Goal: Task Accomplishment & Management: Use online tool/utility

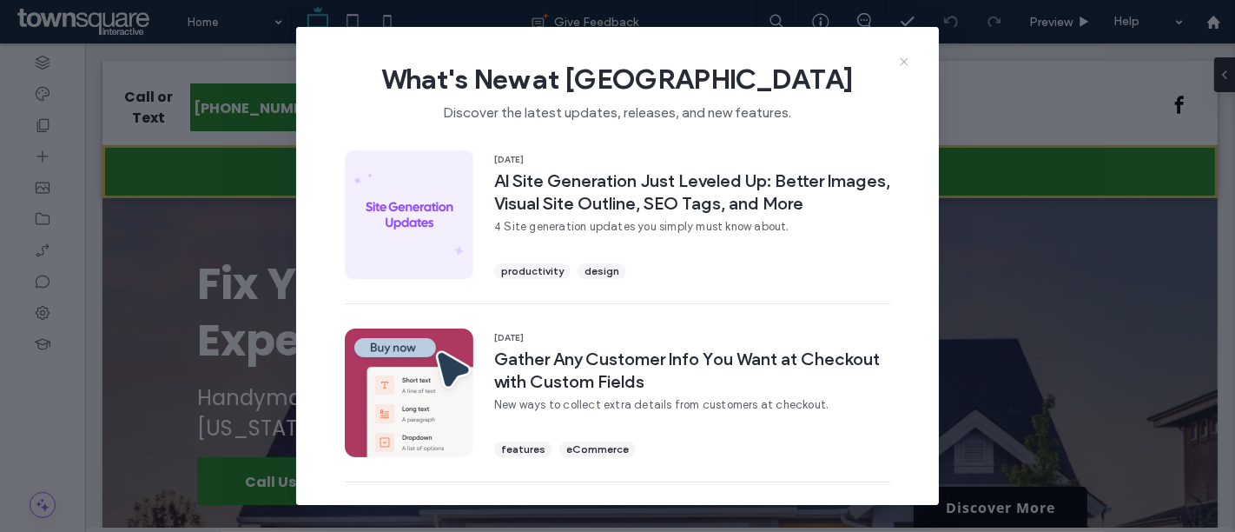
click at [901, 63] on icon at bounding box center [904, 62] width 14 height 14
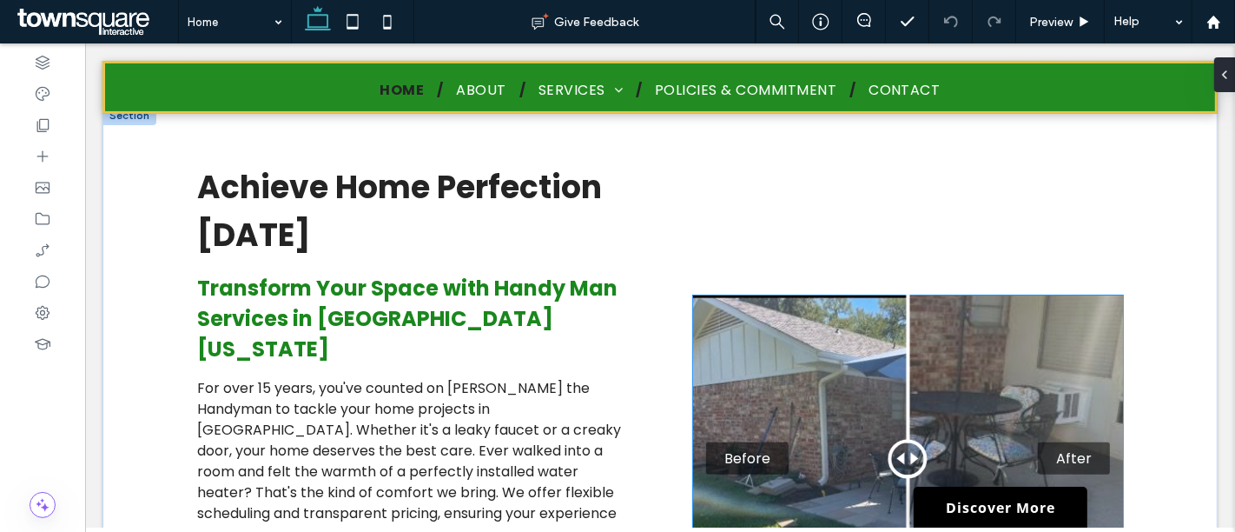
scroll to position [482, 0]
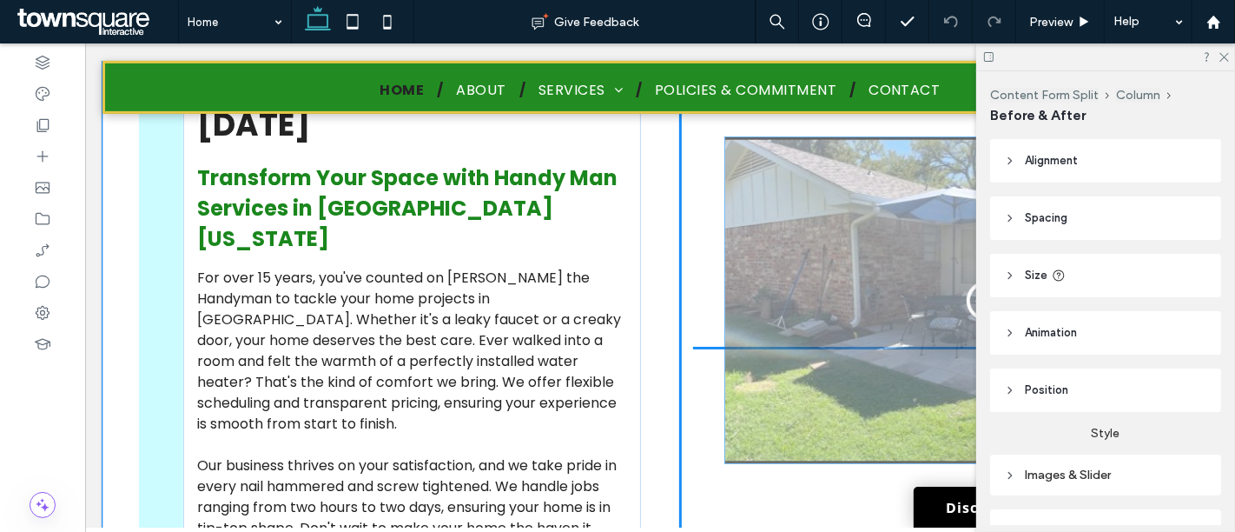
drag, startPoint x: 907, startPoint y: 296, endPoint x: 946, endPoint y: 306, distance: 40.2
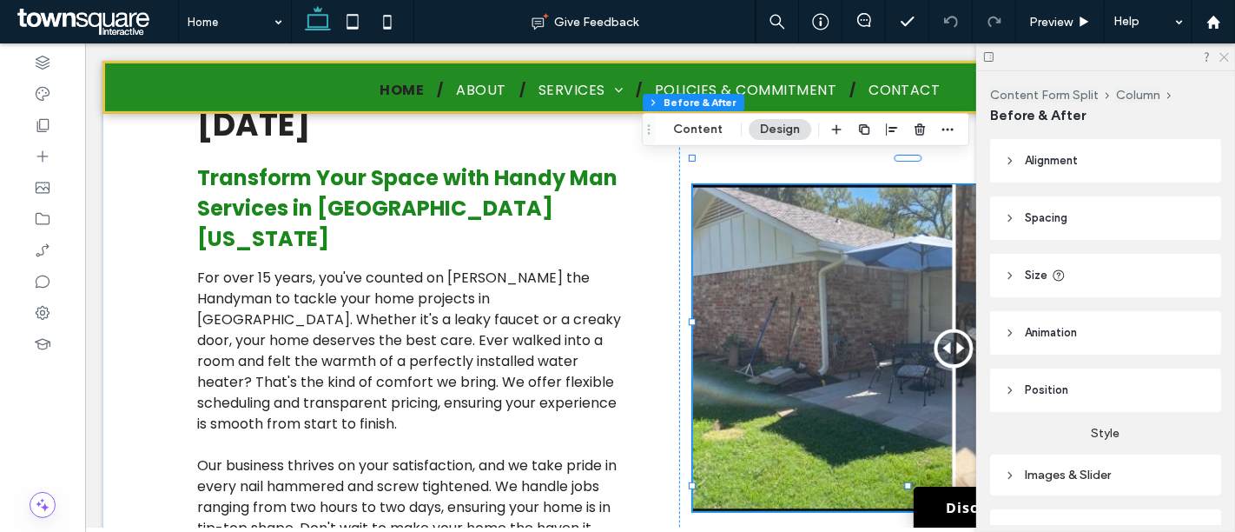
drag, startPoint x: 1223, startPoint y: 57, endPoint x: 1079, endPoint y: 91, distance: 148.1
click at [1223, 56] on icon at bounding box center [1223, 55] width 11 height 11
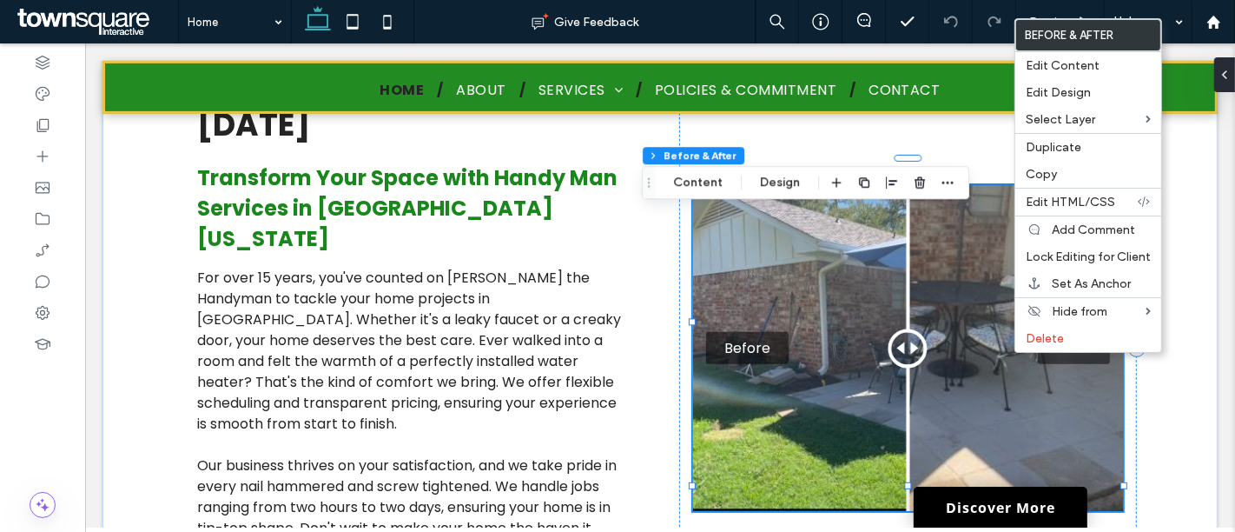
click at [946, 271] on div "Before After" at bounding box center [907, 348] width 430 height 326
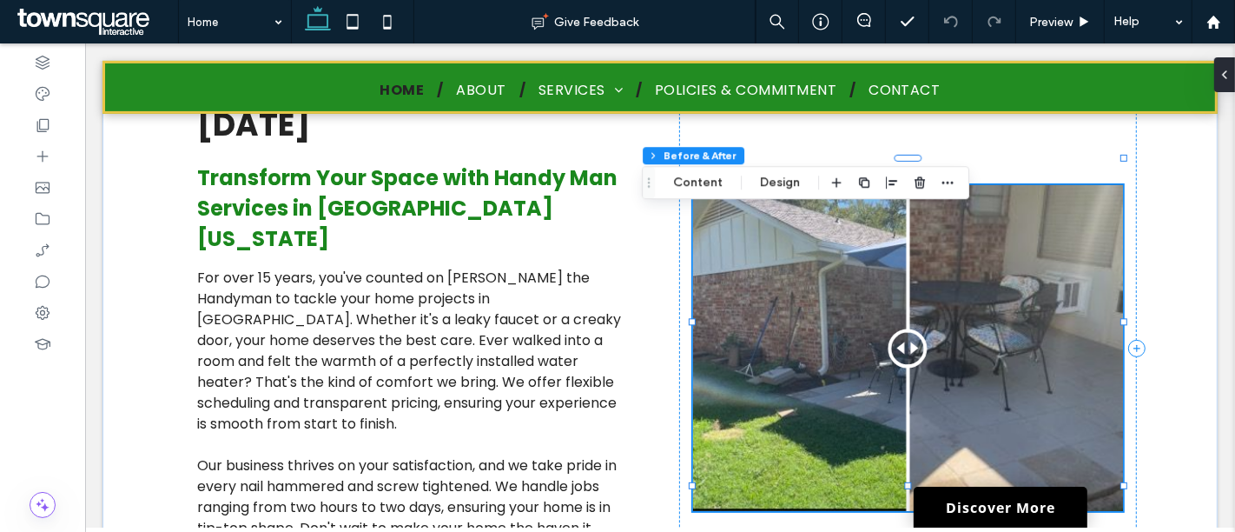
click at [899, 328] on div at bounding box center [907, 347] width 39 height 39
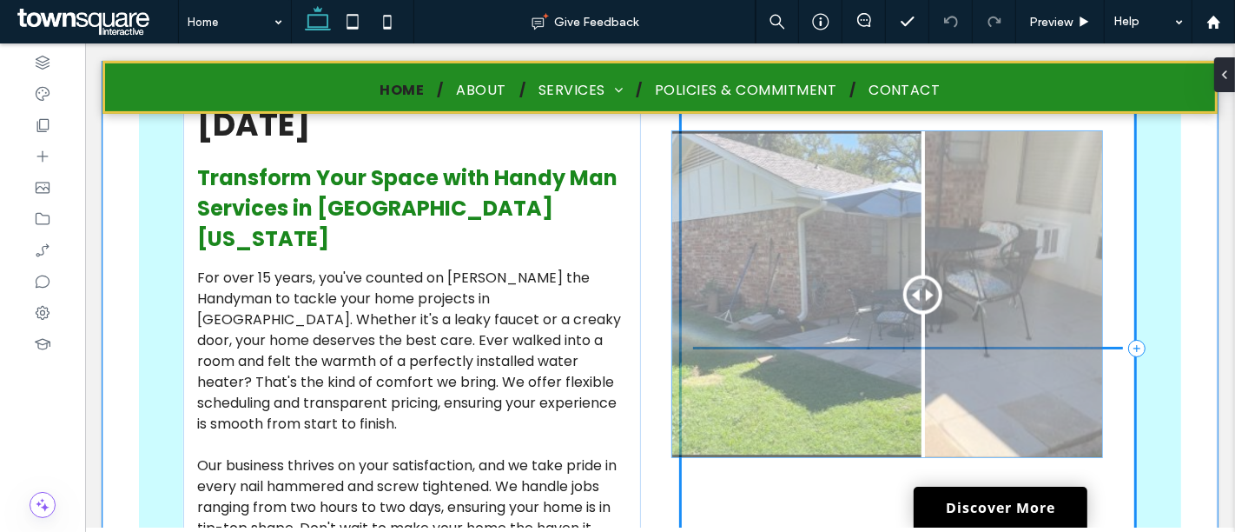
drag, startPoint x: 949, startPoint y: 288, endPoint x: 935, endPoint y: 292, distance: 14.3
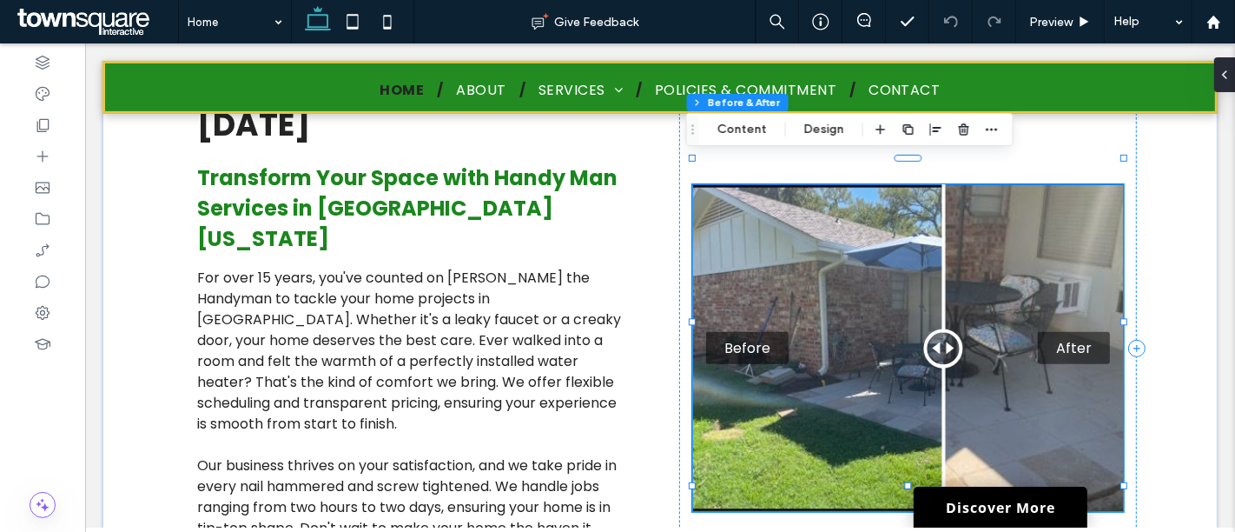
click at [848, 306] on div "Before After" at bounding box center [907, 348] width 430 height 326
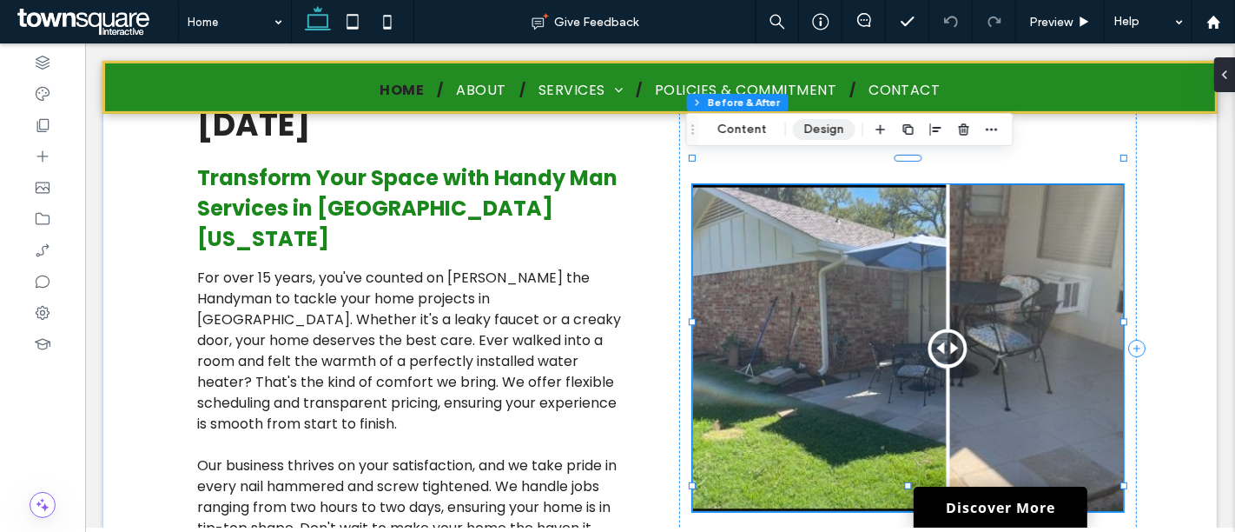
click at [818, 134] on button "Design" at bounding box center [824, 129] width 63 height 21
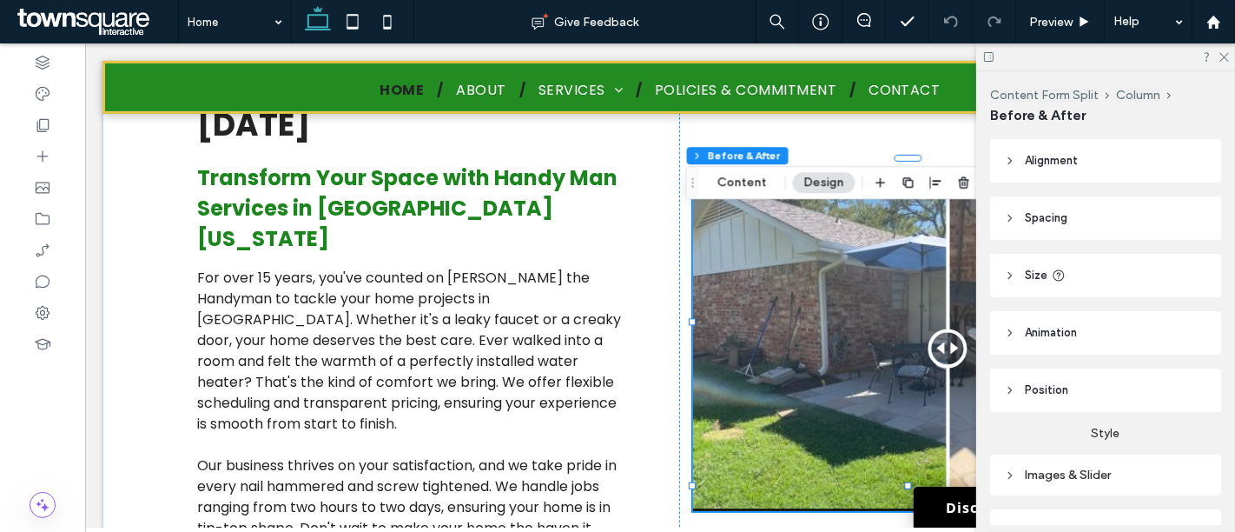
scroll to position [93, 0]
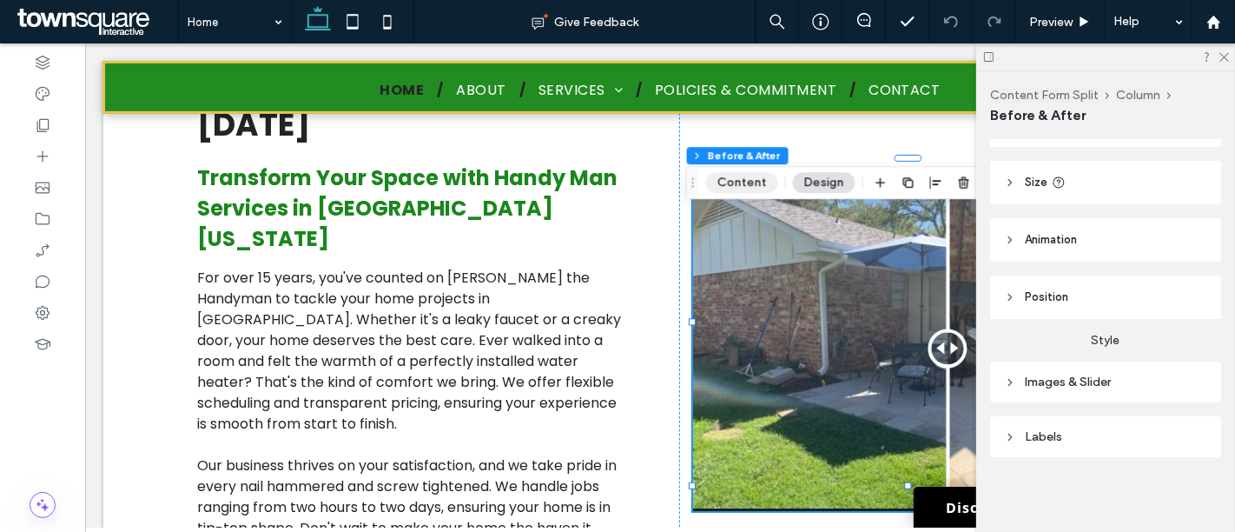
click at [731, 181] on button "Content" at bounding box center [742, 182] width 72 height 21
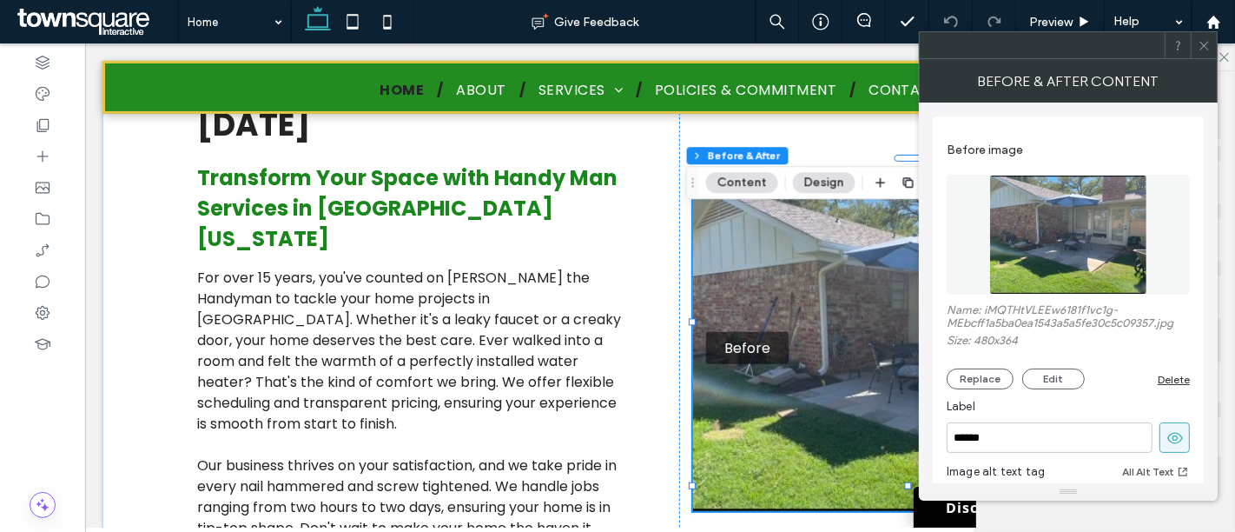
scroll to position [96, 0]
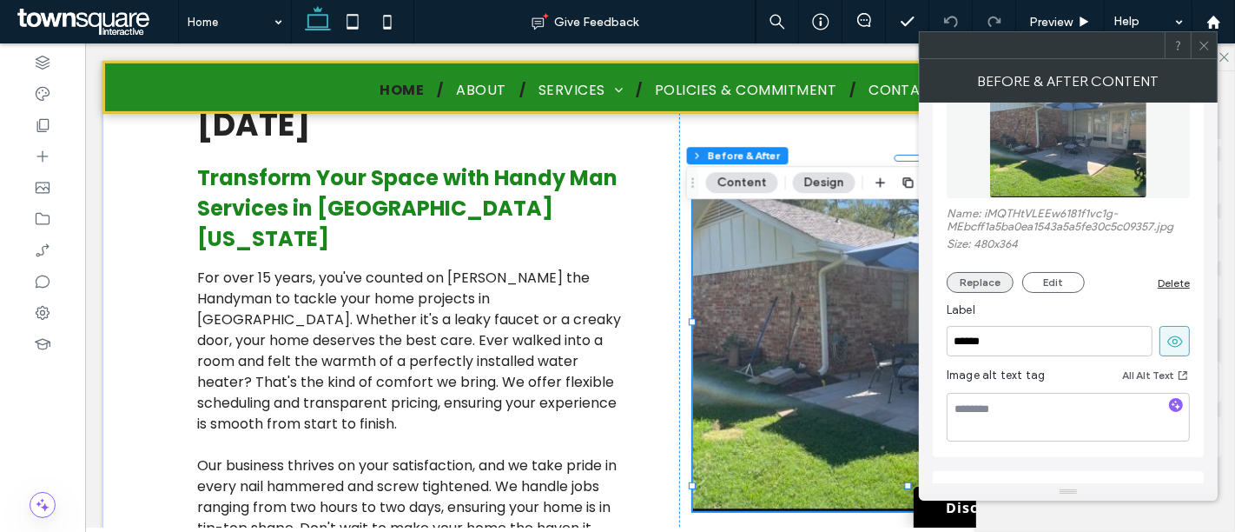
click at [985, 285] on button "Replace" at bounding box center [980, 282] width 67 height 21
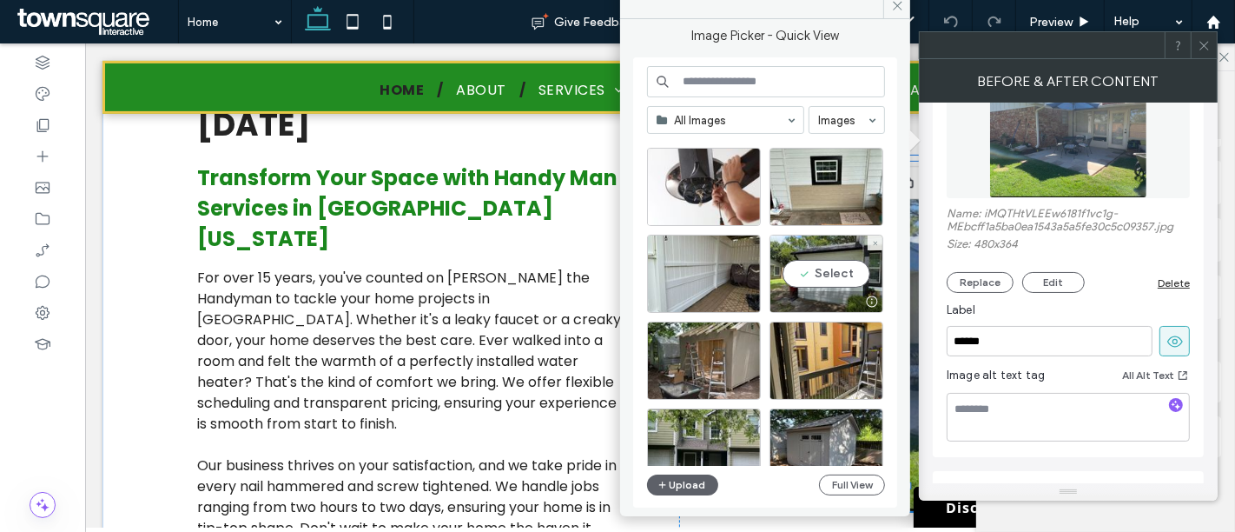
scroll to position [1420, 0]
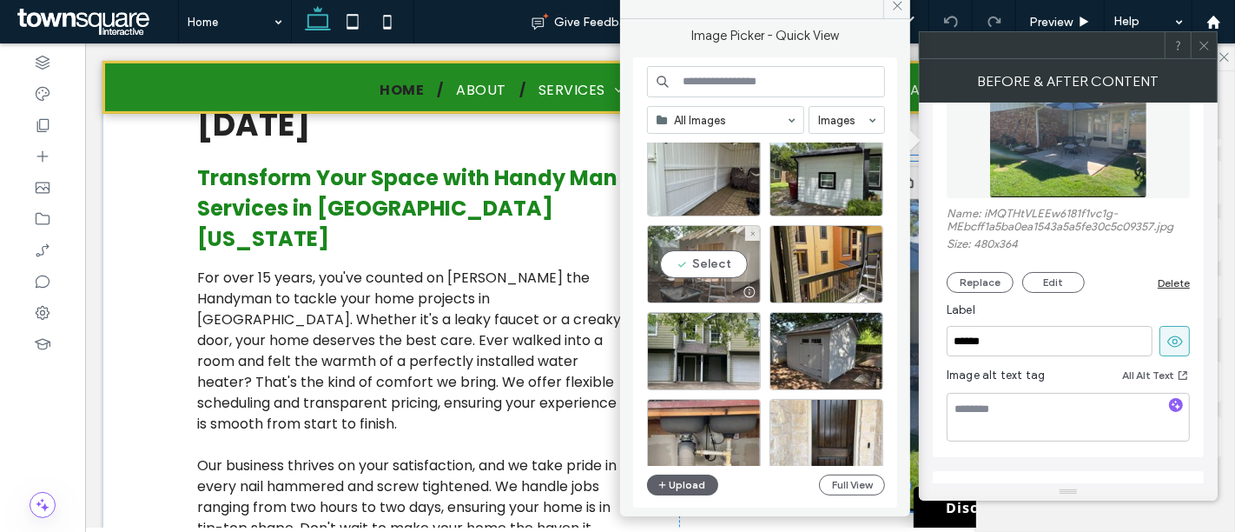
click at [727, 261] on div "Select" at bounding box center [704, 264] width 114 height 78
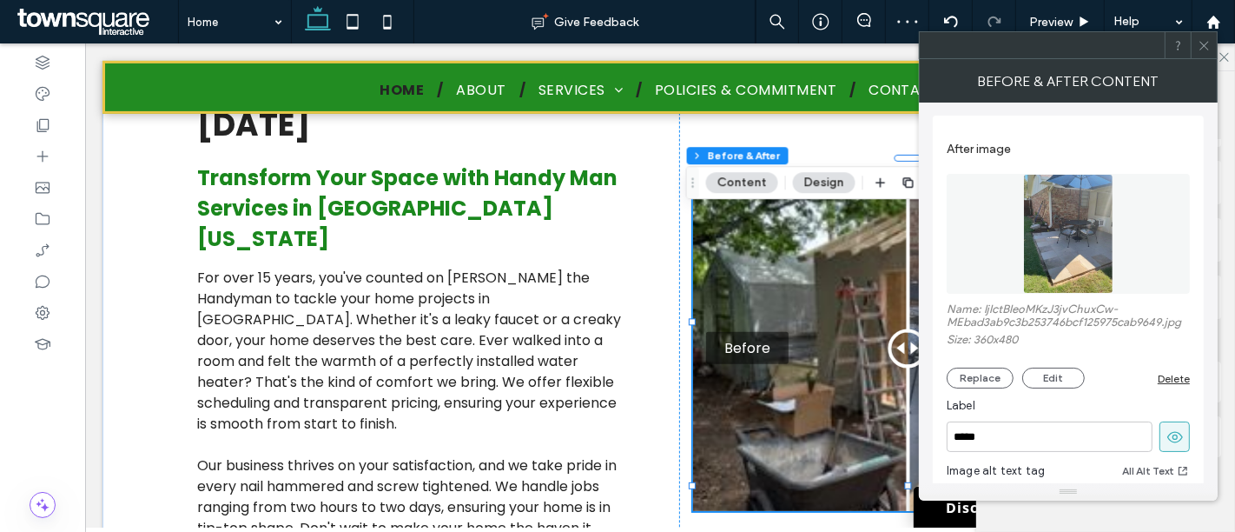
scroll to position [482, 0]
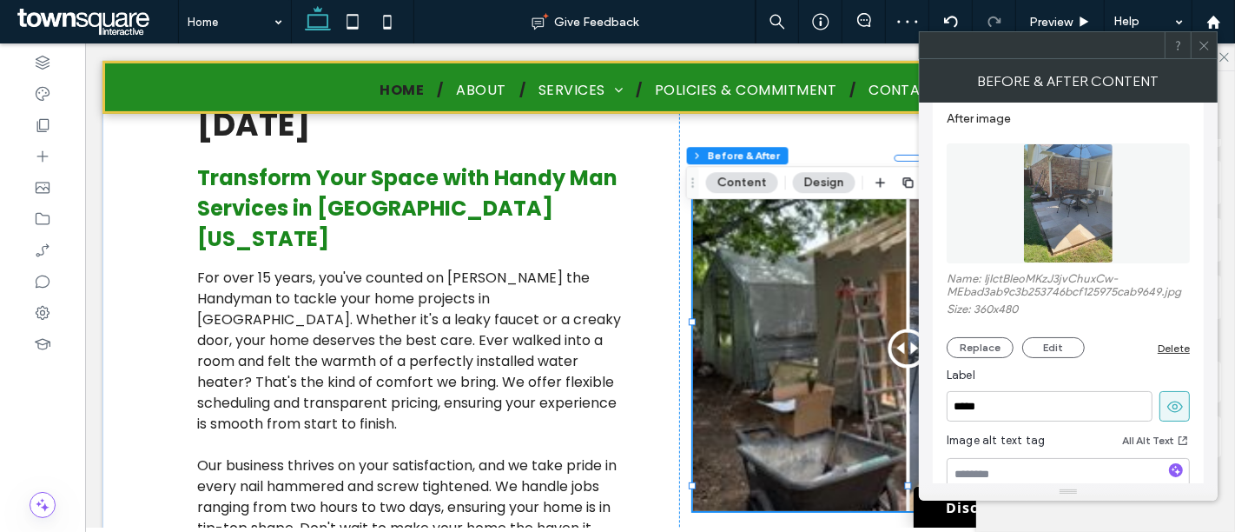
click at [1078, 223] on img at bounding box center [1068, 203] width 90 height 120
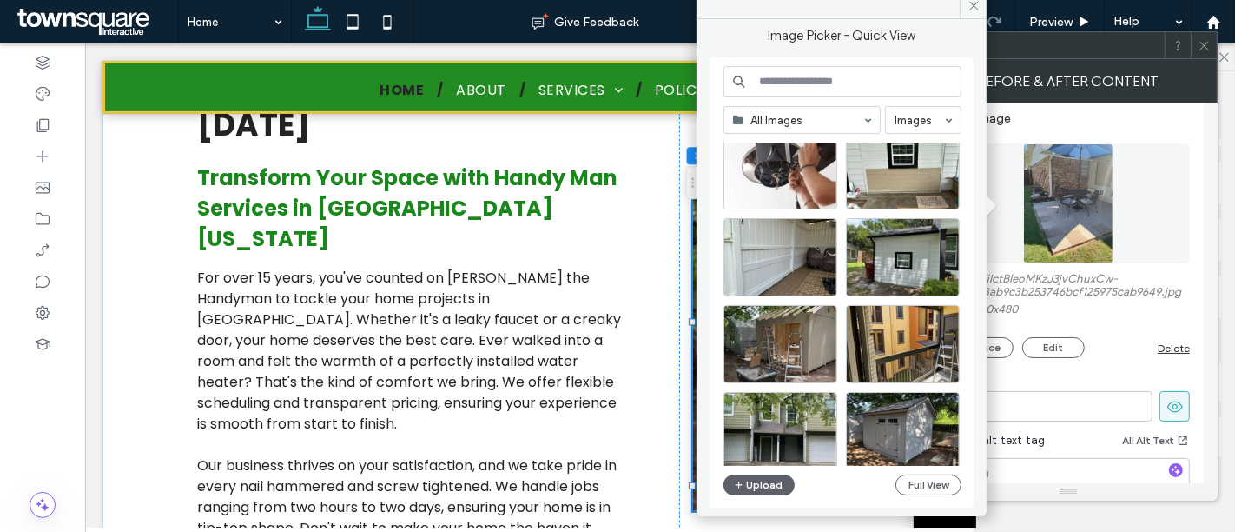
scroll to position [1437, 0]
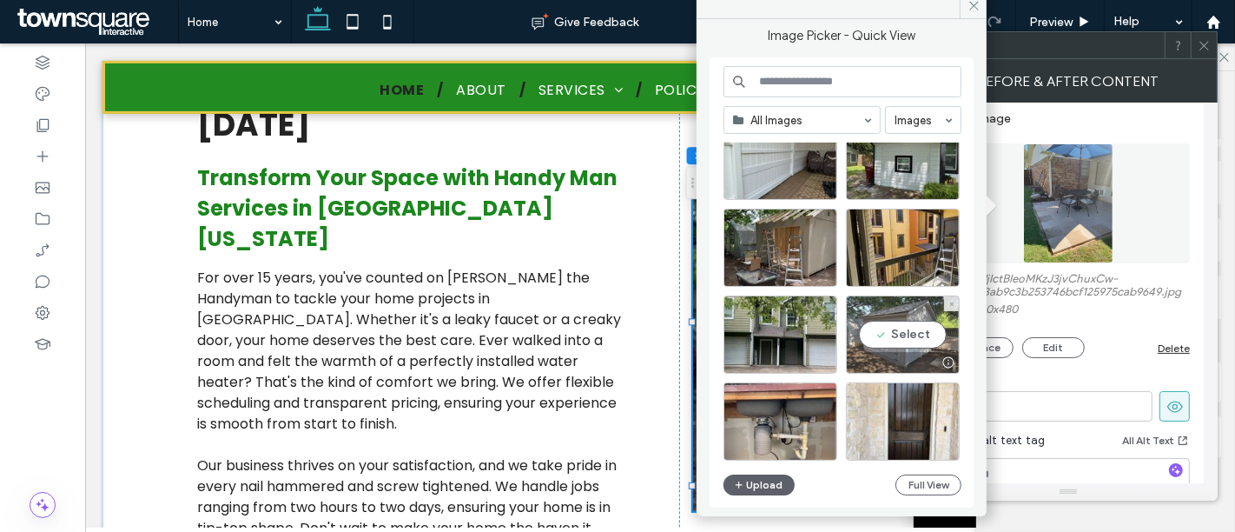
click at [903, 330] on div "Select" at bounding box center [903, 334] width 114 height 78
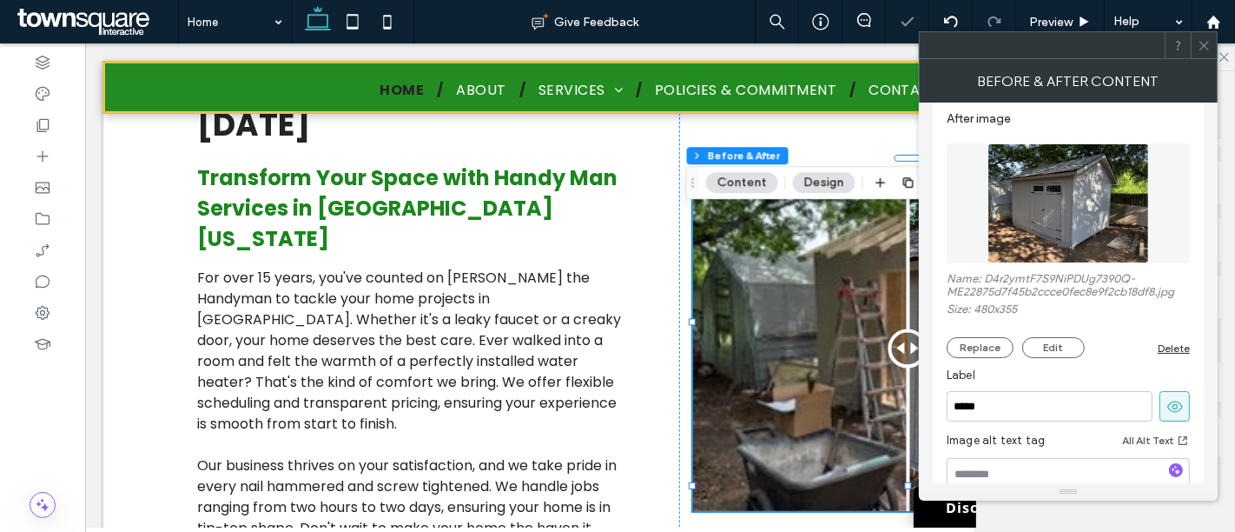
click at [1209, 50] on icon at bounding box center [1204, 45] width 13 height 13
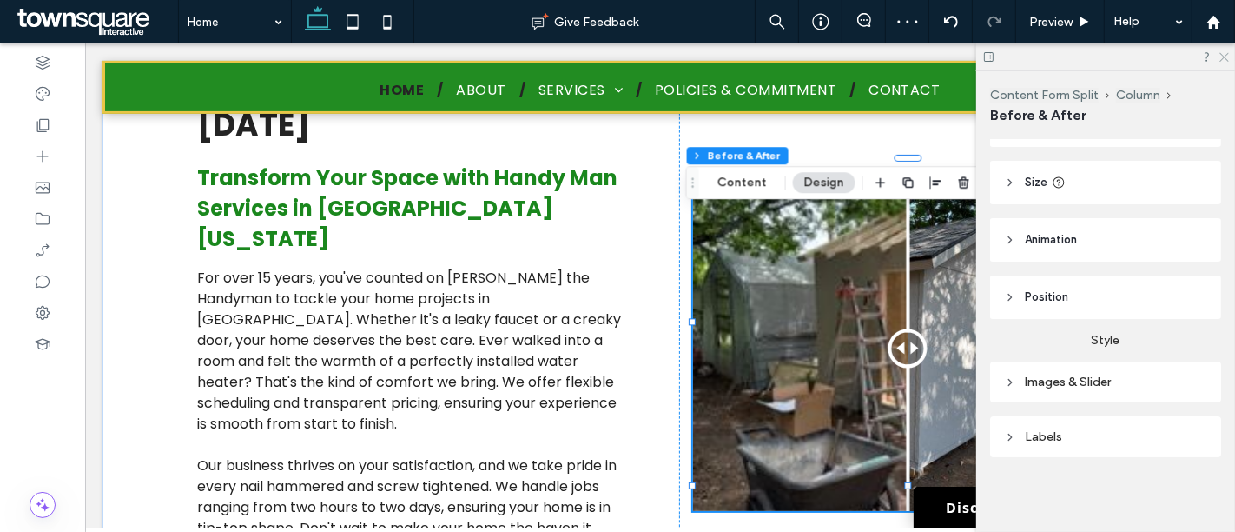
click at [1223, 58] on use at bounding box center [1225, 58] width 10 height 10
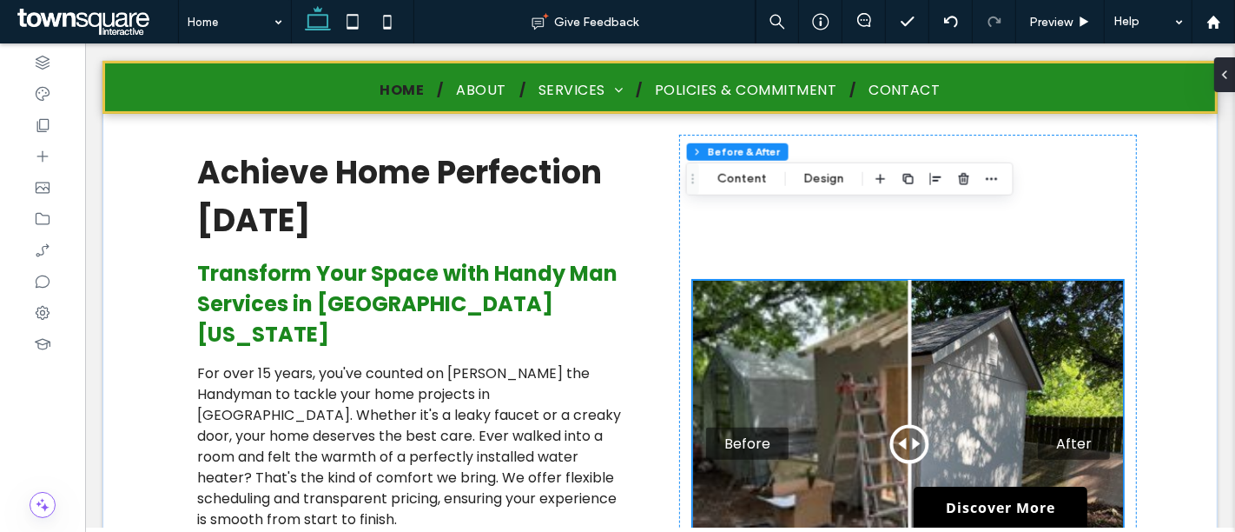
scroll to position [386, 0]
